Goal: Task Accomplishment & Management: Use online tool/utility

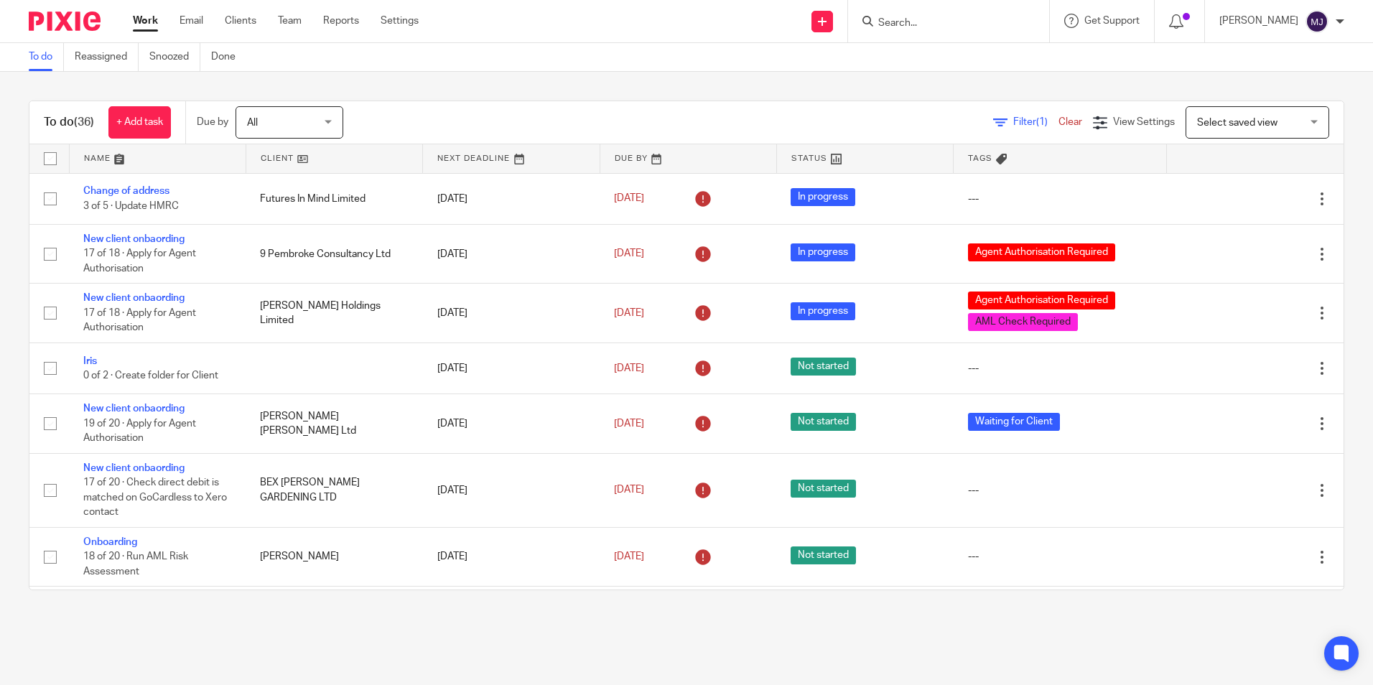
click at [923, 25] on input "Search" at bounding box center [941, 23] width 129 height 13
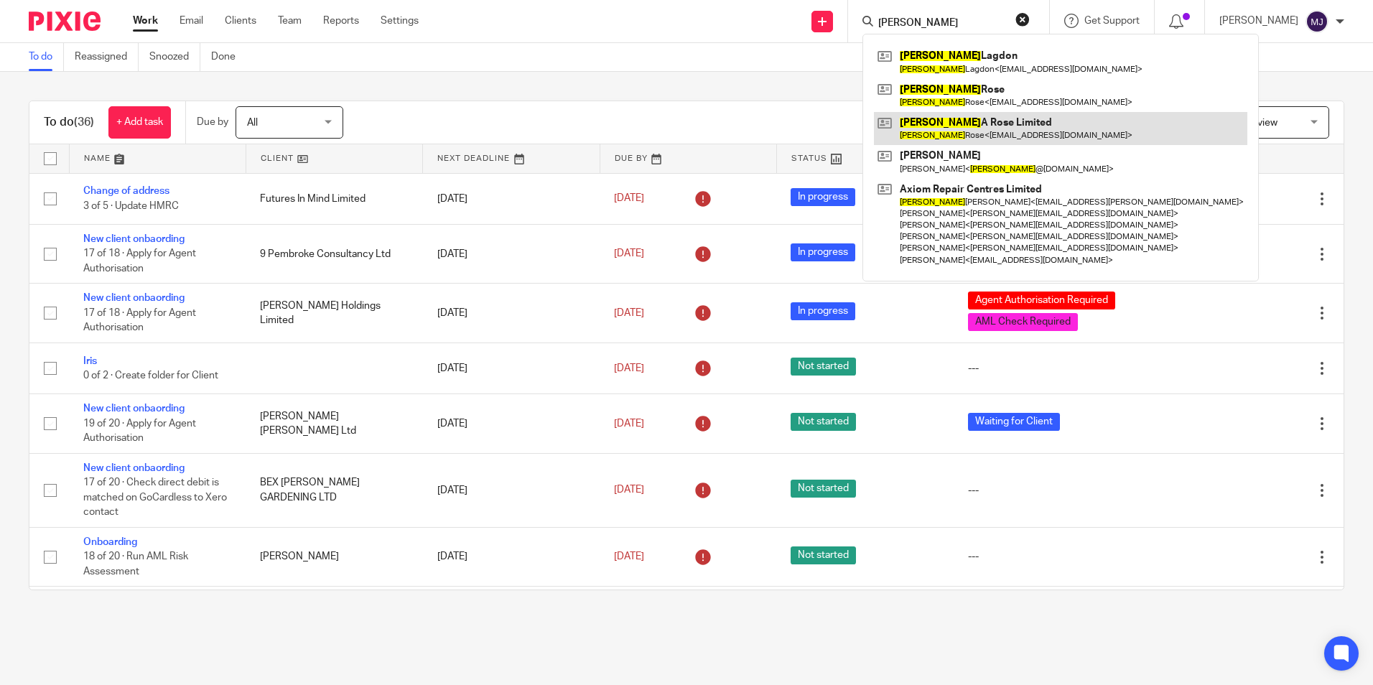
type input "jamie"
click at [1007, 142] on link at bounding box center [1060, 128] width 373 height 33
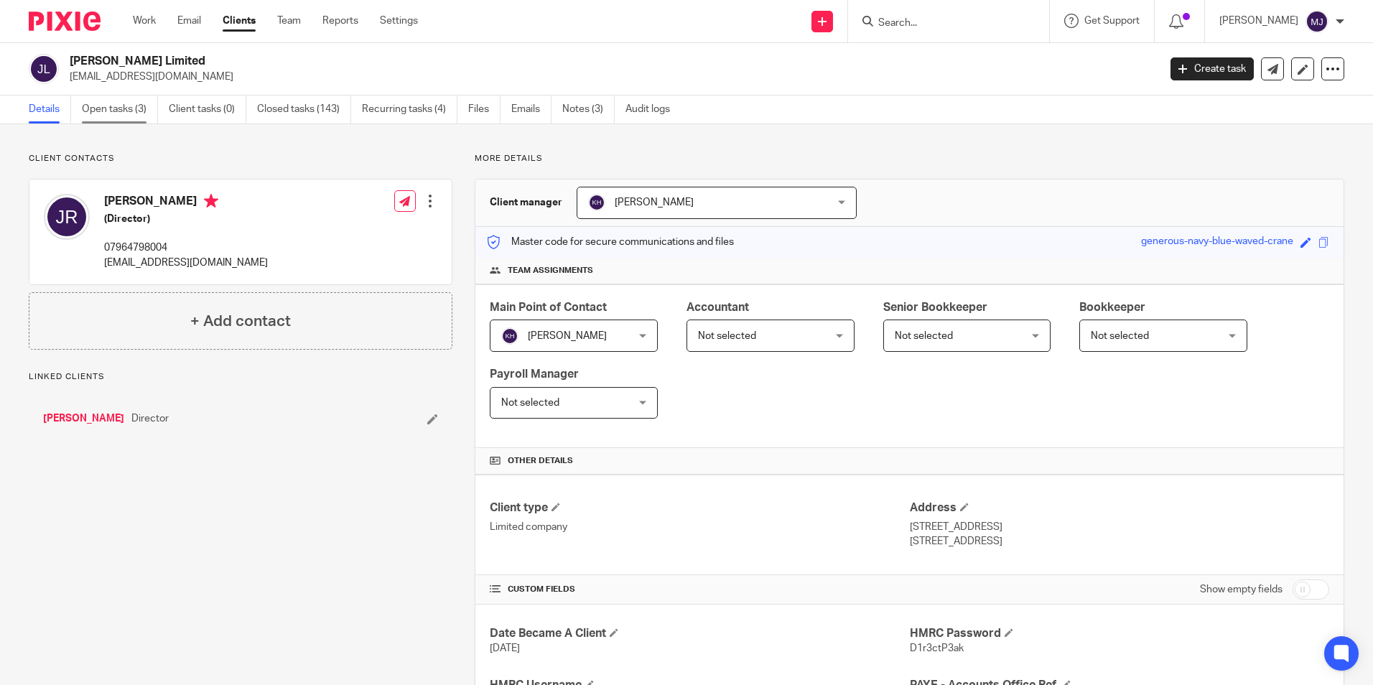
click at [137, 116] on link "Open tasks (3)" at bounding box center [120, 109] width 76 height 28
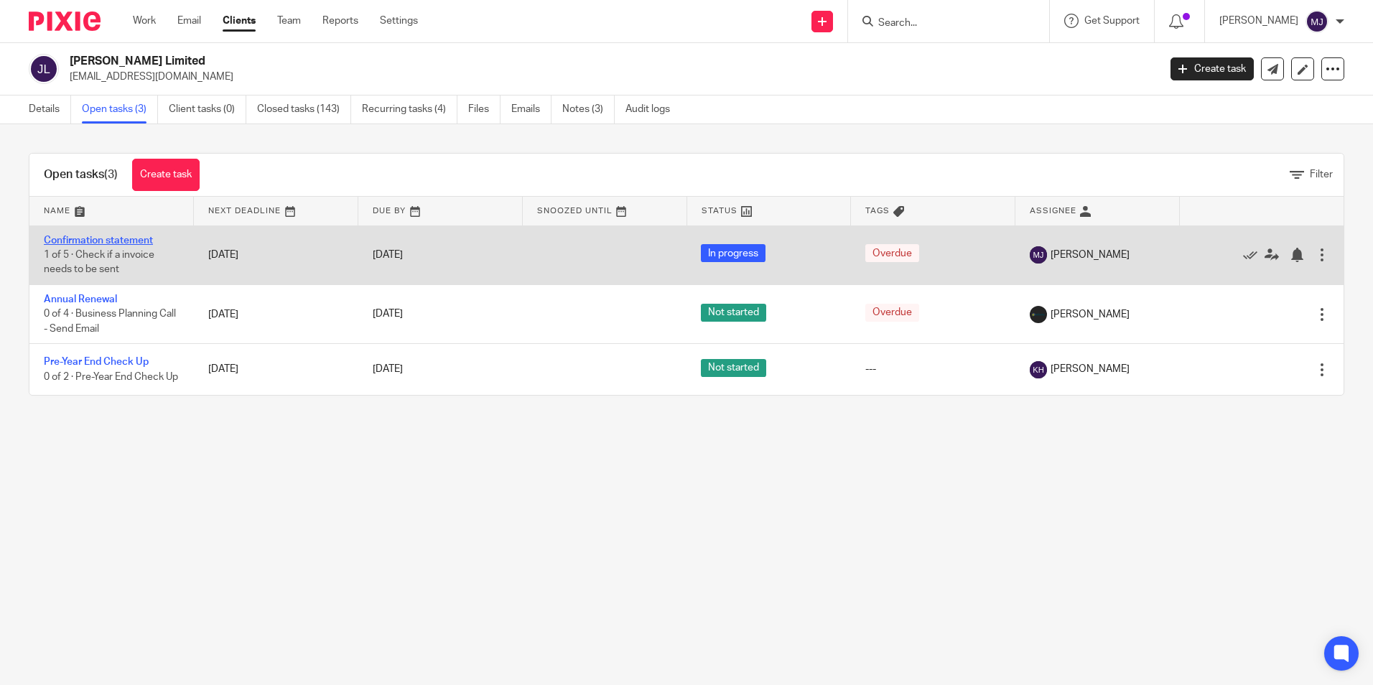
click at [118, 238] on link "Confirmation statement" at bounding box center [98, 240] width 109 height 10
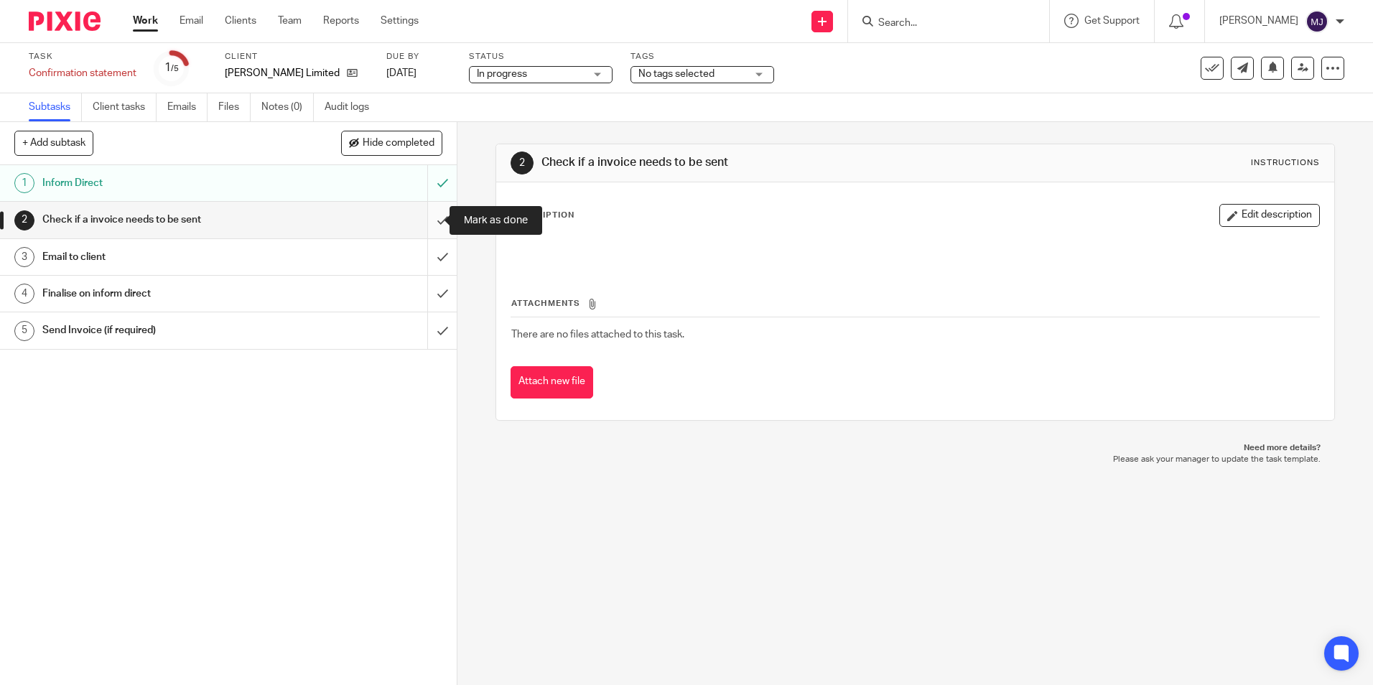
click at [431, 224] on input "submit" at bounding box center [228, 220] width 457 height 36
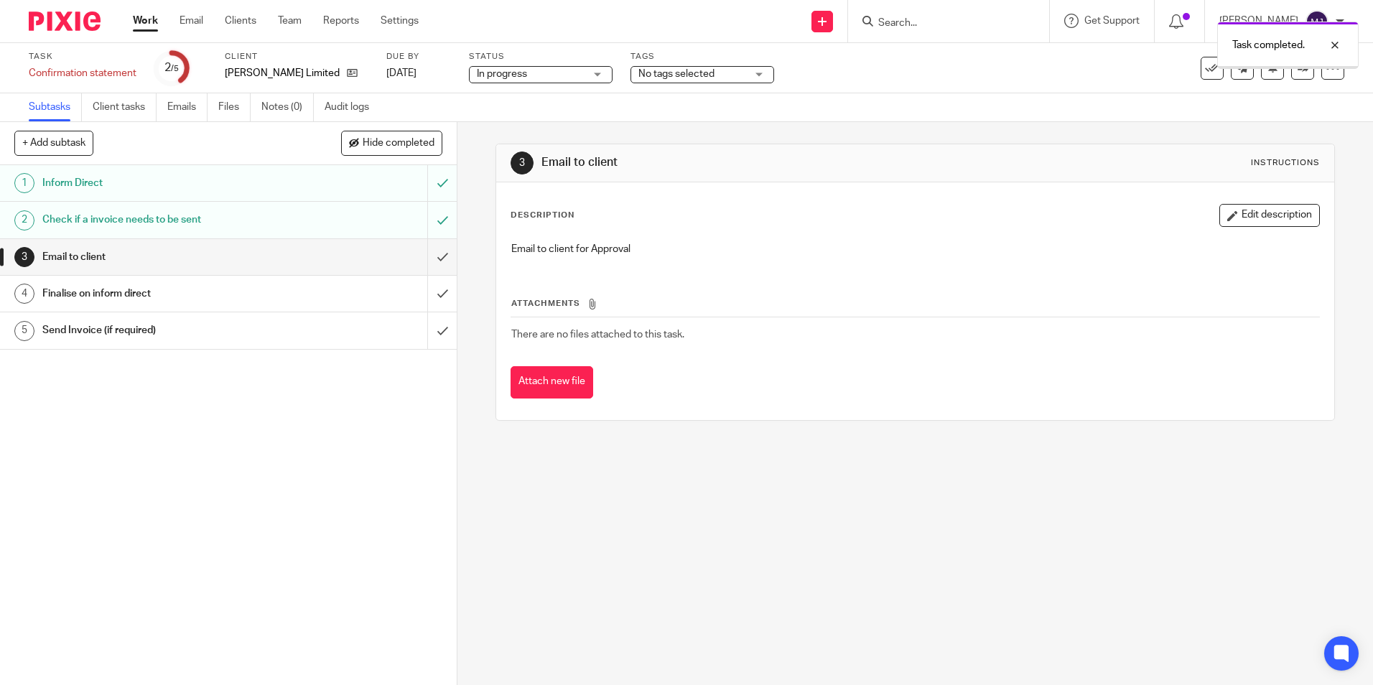
click at [424, 253] on input "submit" at bounding box center [228, 257] width 457 height 36
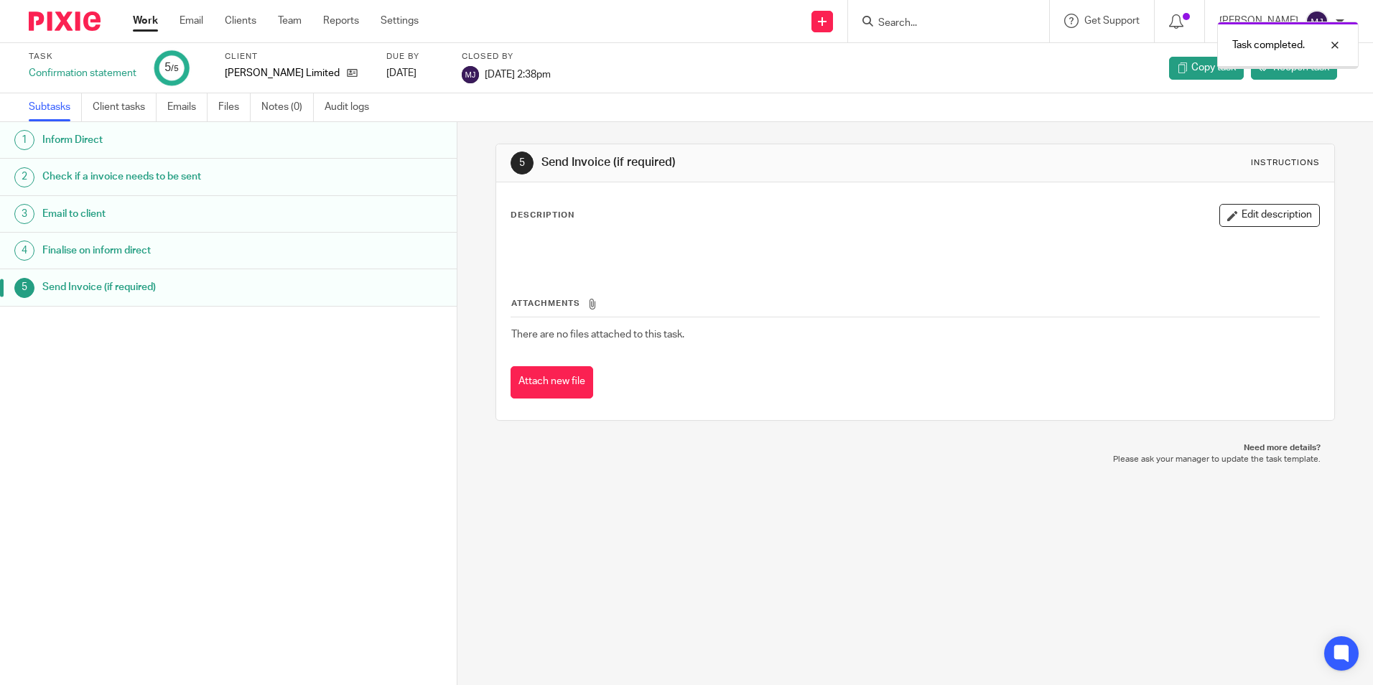
click at [73, 23] on img at bounding box center [65, 20] width 72 height 19
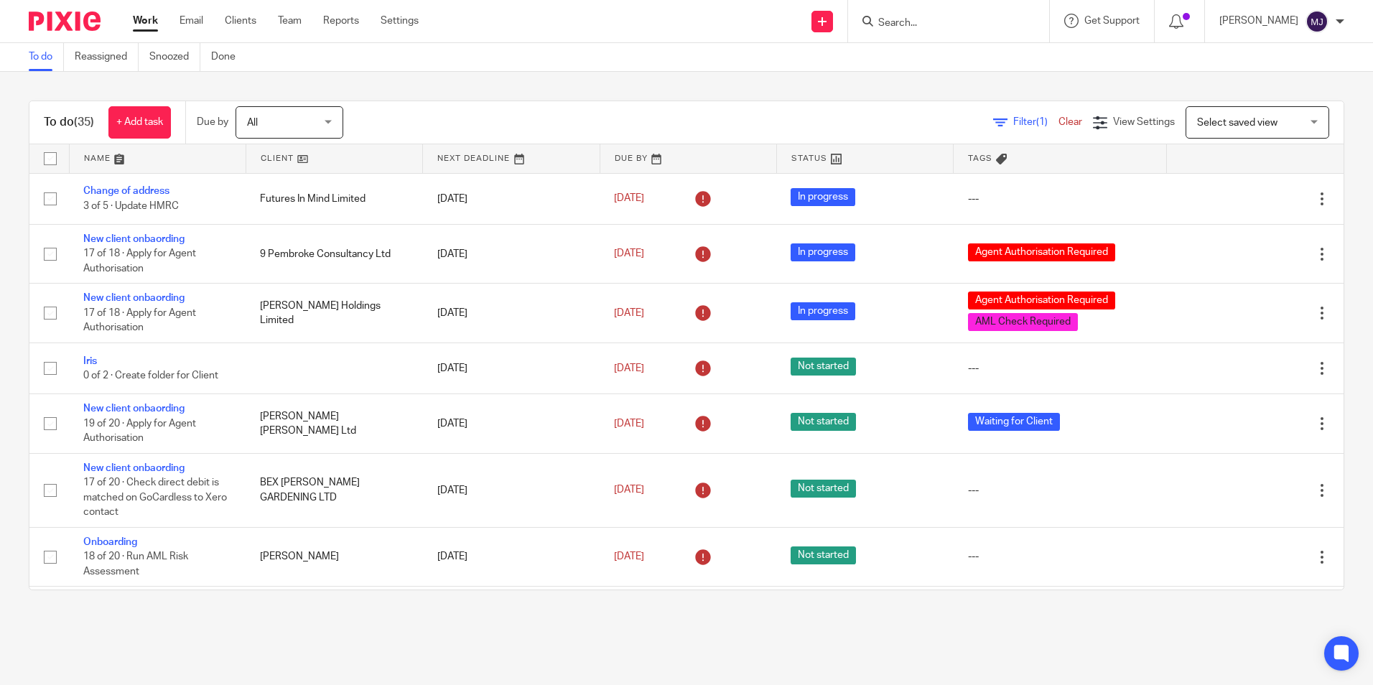
click at [972, 17] on input "Search" at bounding box center [941, 23] width 129 height 13
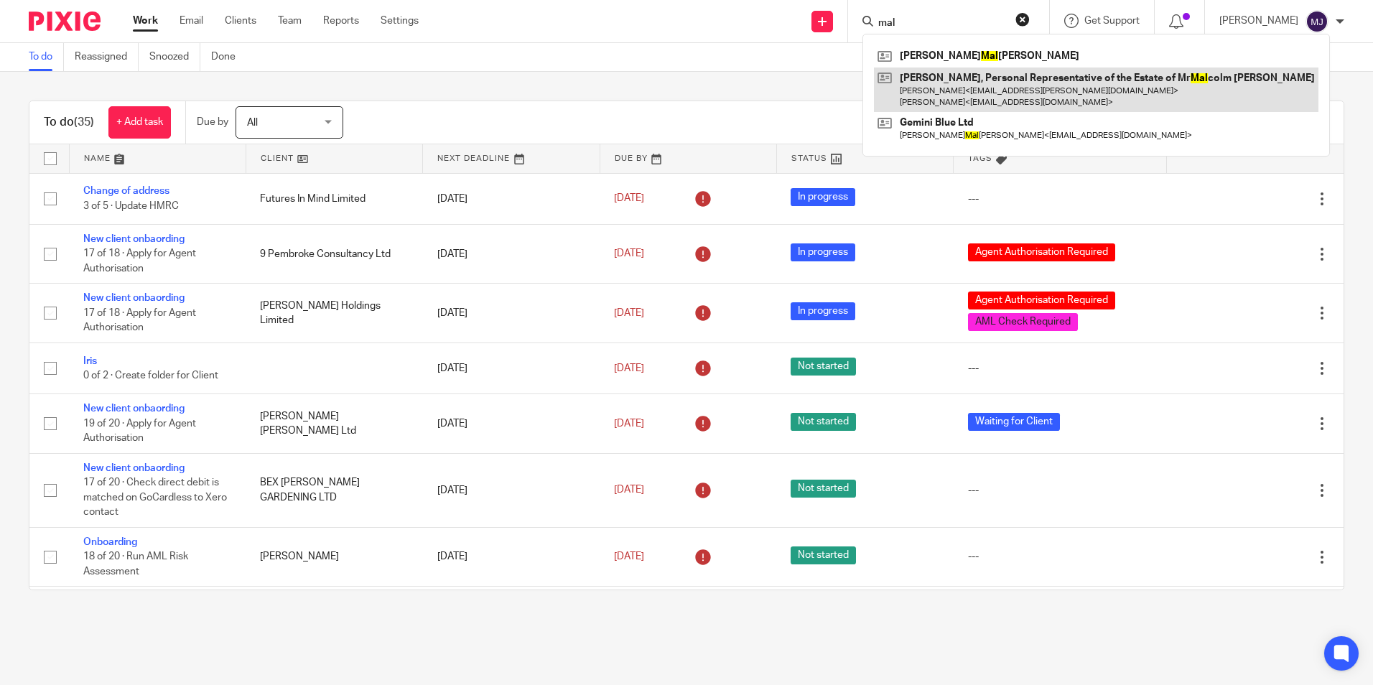
type input "mal"
click at [964, 88] on link at bounding box center [1096, 89] width 444 height 45
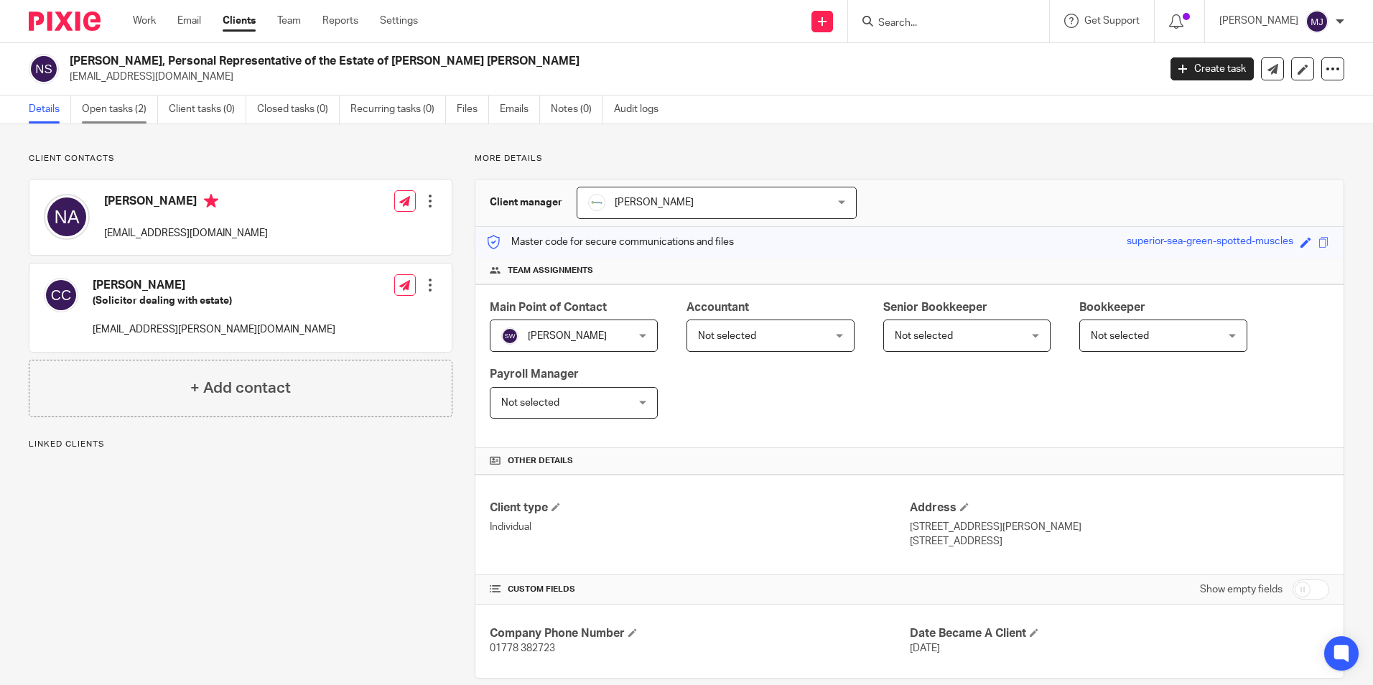
click at [136, 108] on link "Open tasks (2)" at bounding box center [120, 109] width 76 height 28
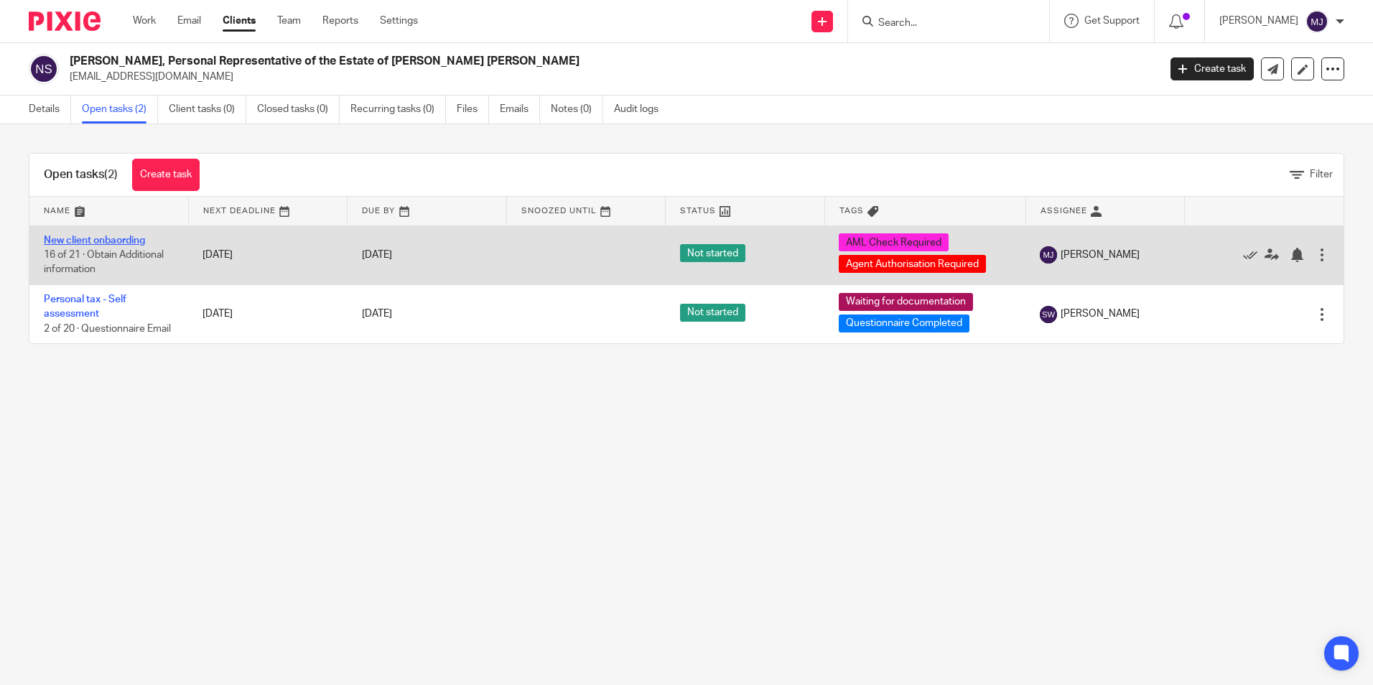
click at [126, 235] on link "New client onbaording" at bounding box center [94, 240] width 101 height 10
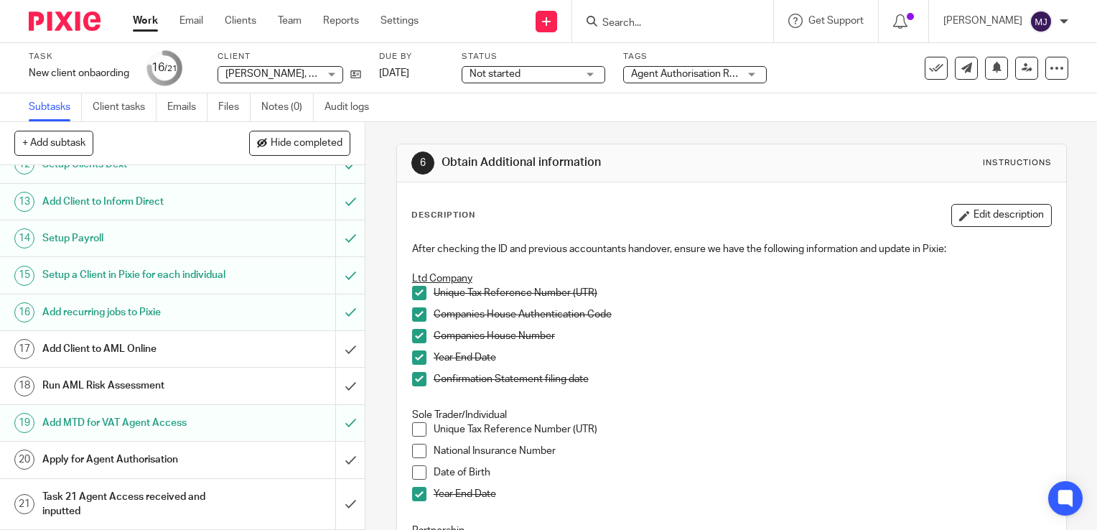
scroll to position [450, 0]
click at [53, 22] on img at bounding box center [65, 20] width 72 height 19
